Goal: Check status

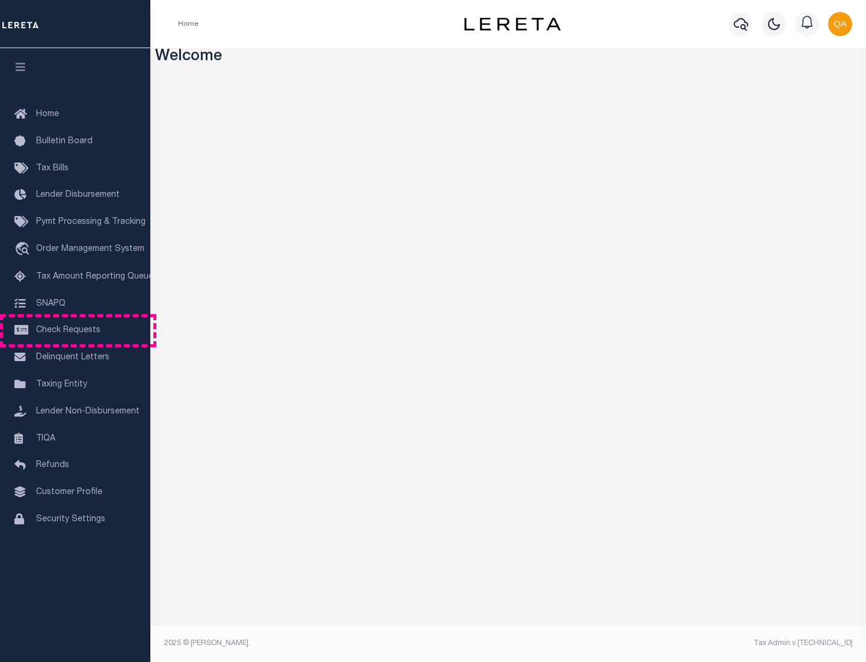
click at [75, 330] on span "Check Requests" at bounding box center [68, 330] width 64 height 8
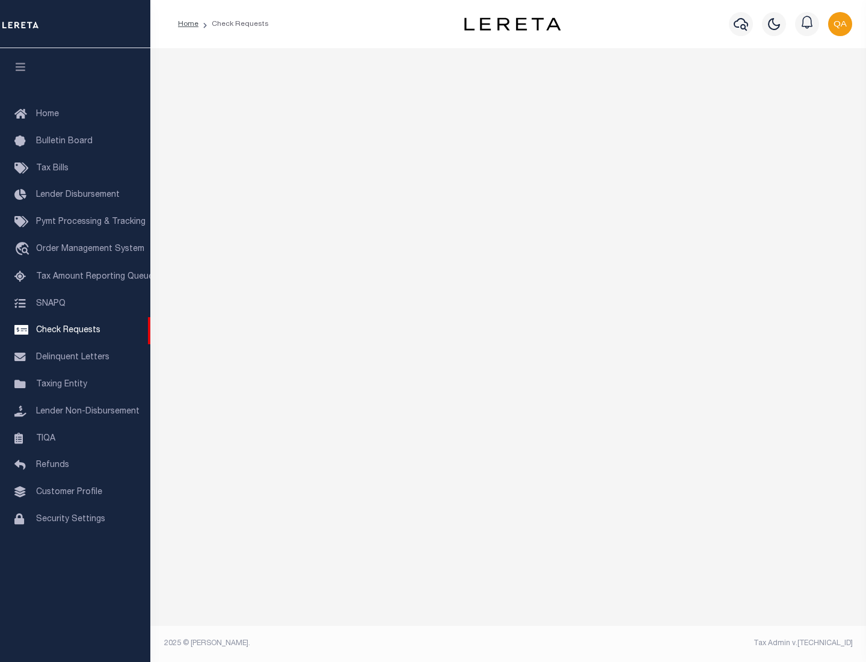
select select "50"
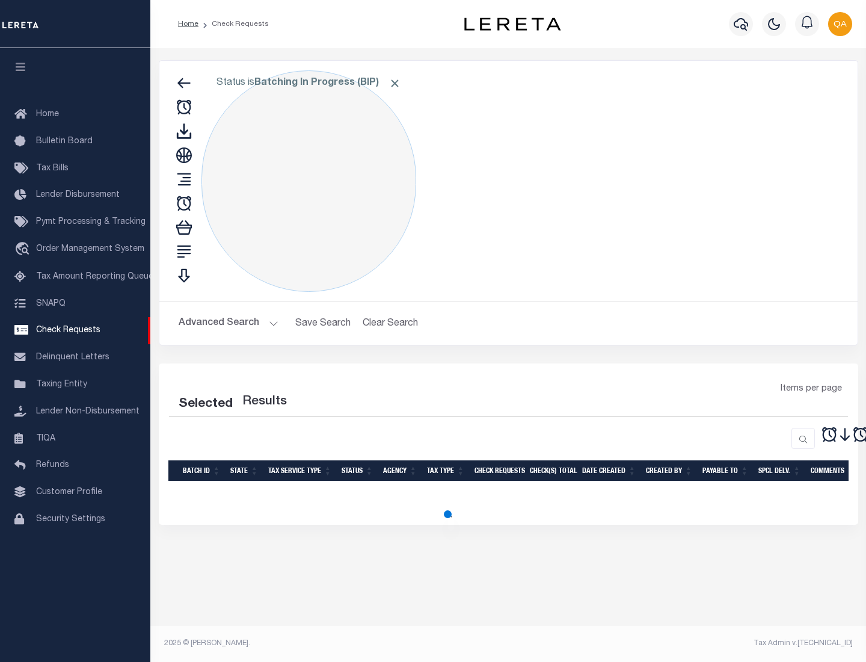
select select "50"
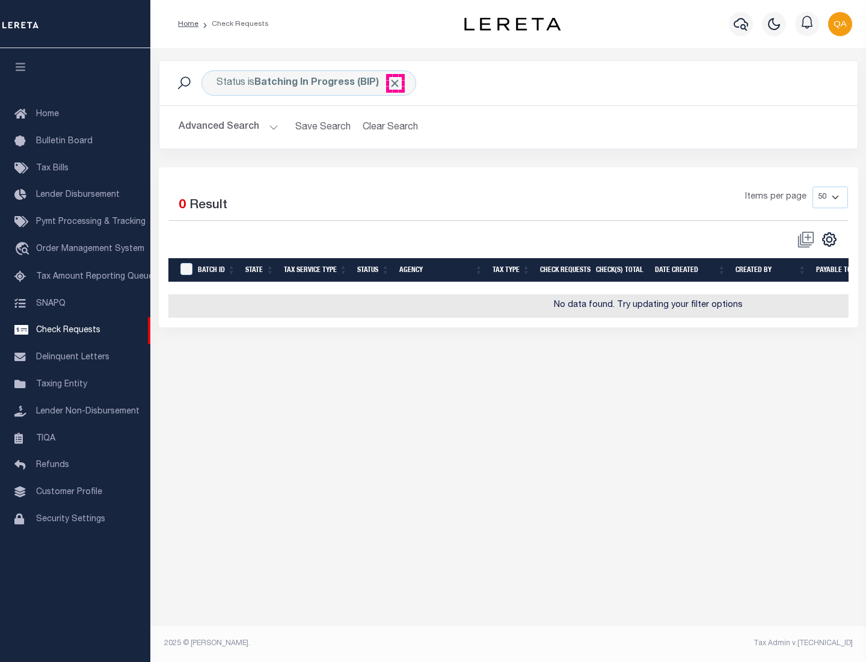
click at [395, 83] on span "Click to Remove" at bounding box center [395, 83] width 13 height 13
